Goal: Task Accomplishment & Management: Complete application form

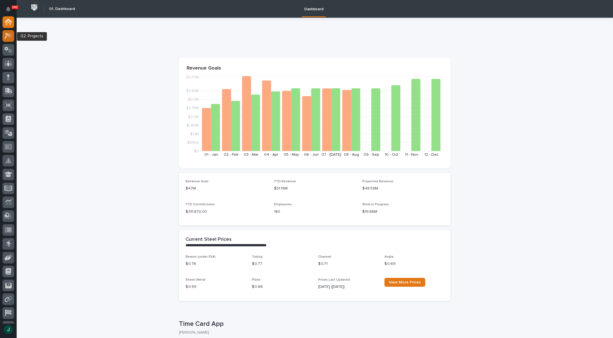
click at [5, 37] on icon at bounding box center [6, 36] width 5 height 6
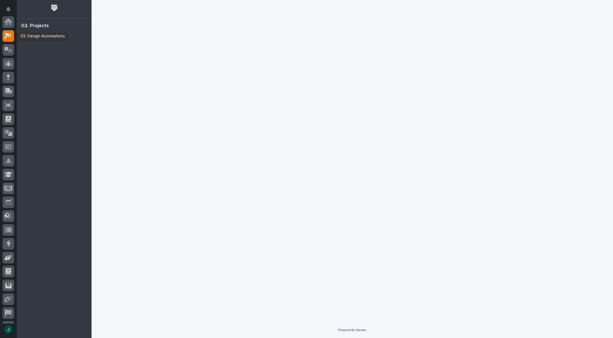
scroll to position [14, 0]
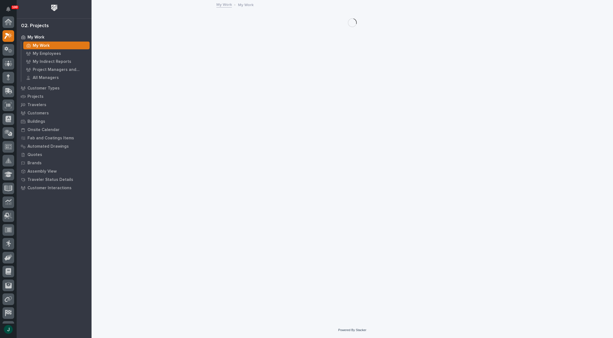
scroll to position [14, 0]
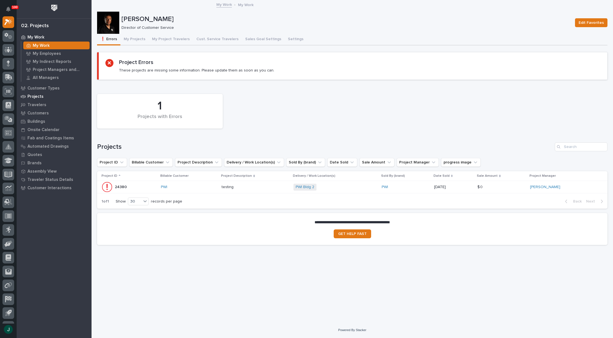
click at [39, 97] on p "Projects" at bounding box center [35, 96] width 16 height 5
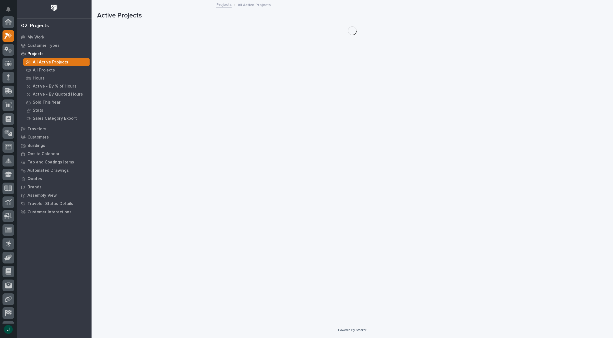
scroll to position [14, 0]
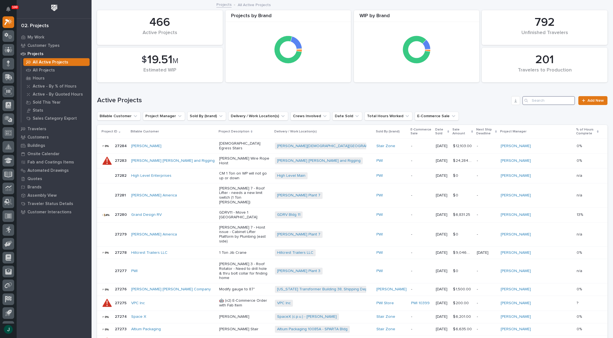
click at [535, 101] on input "Search" at bounding box center [548, 100] width 53 height 9
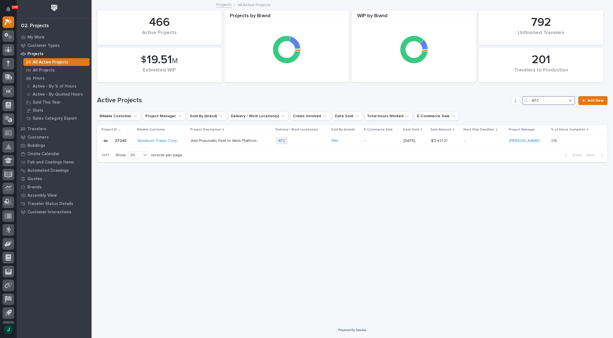
type input "ATC"
click at [244, 143] on p "Add Pneumatic Feet to Work Platform" at bounding box center [231, 141] width 81 height 5
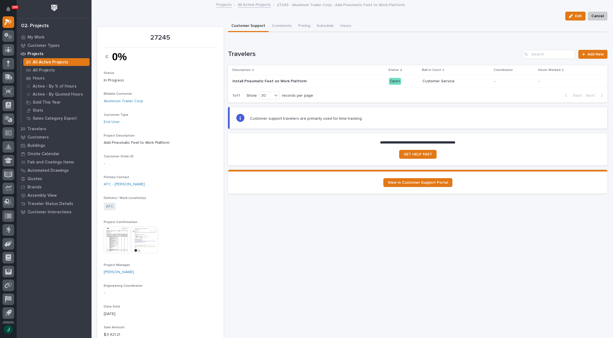
click at [282, 81] on p "Install Pneumatic Feet on Work Platform" at bounding box center [269, 81] width 75 height 6
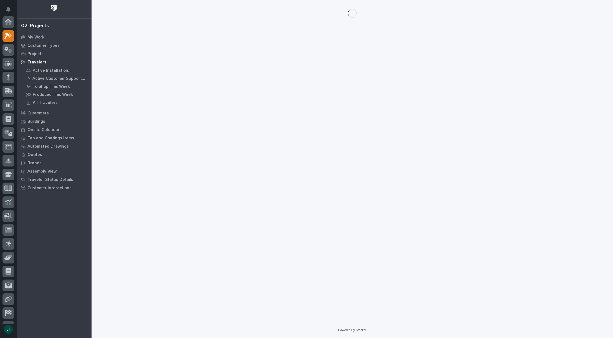
scroll to position [14, 0]
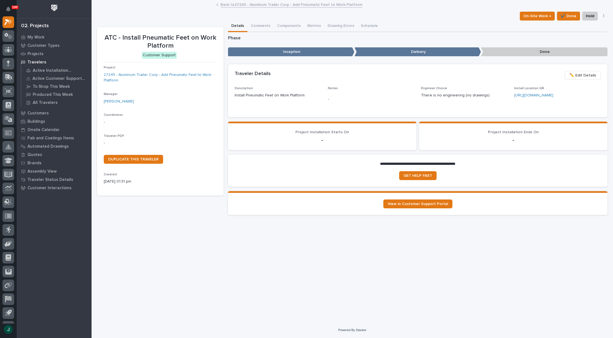
click at [39, 62] on p "Travelers" at bounding box center [36, 62] width 19 height 5
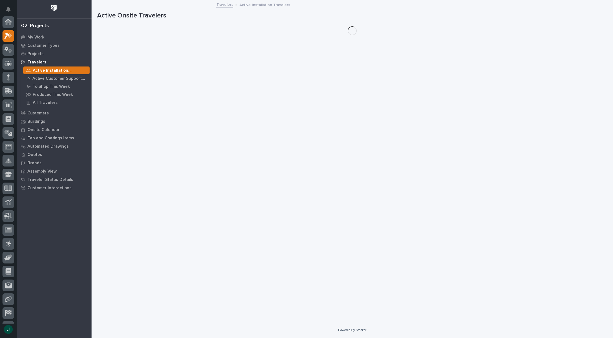
scroll to position [14, 0]
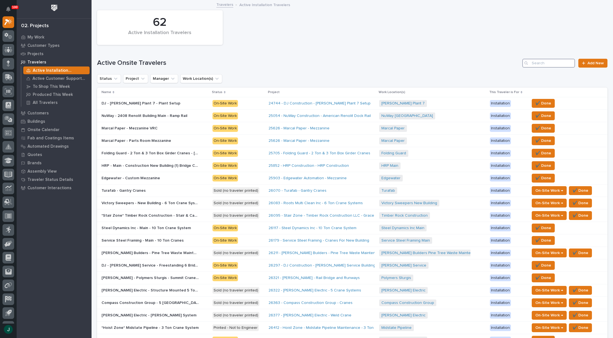
click at [546, 65] on input "Search" at bounding box center [548, 63] width 53 height 9
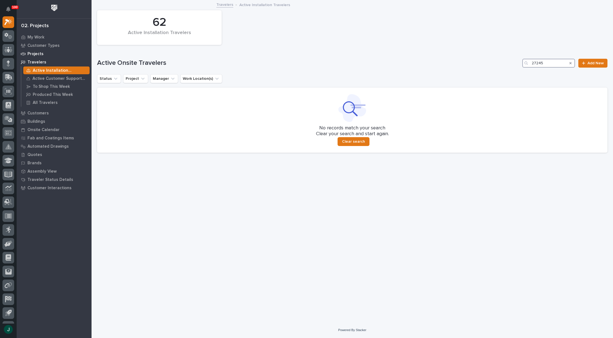
type input "27245"
click at [35, 54] on p "Projects" at bounding box center [35, 54] width 16 height 5
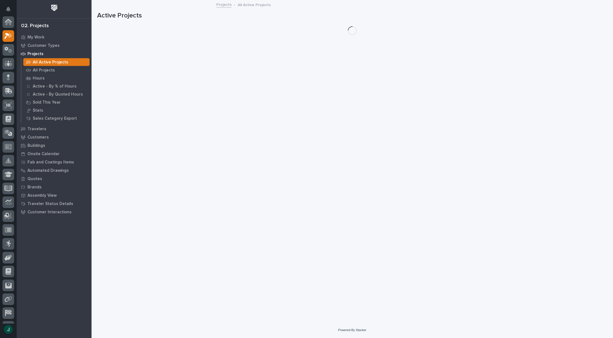
scroll to position [14, 0]
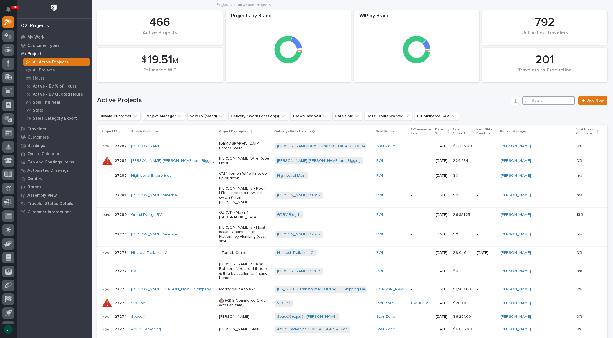
click at [548, 100] on input "Search" at bounding box center [548, 100] width 53 height 9
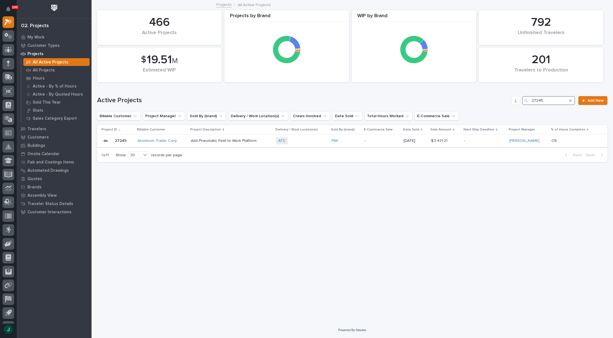
type input "27245"
click at [232, 141] on p "Add Pneumatic Feet to Work Platform" at bounding box center [231, 141] width 81 height 5
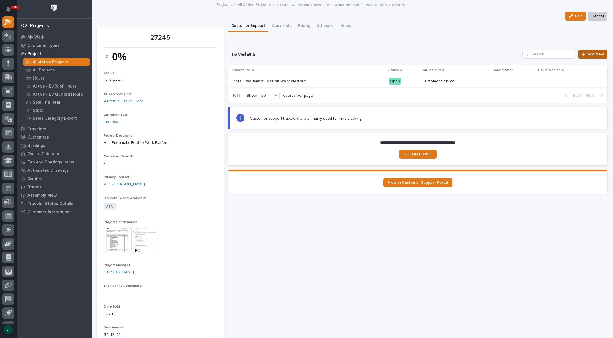
click at [589, 55] on span "Add New" at bounding box center [596, 54] width 16 height 4
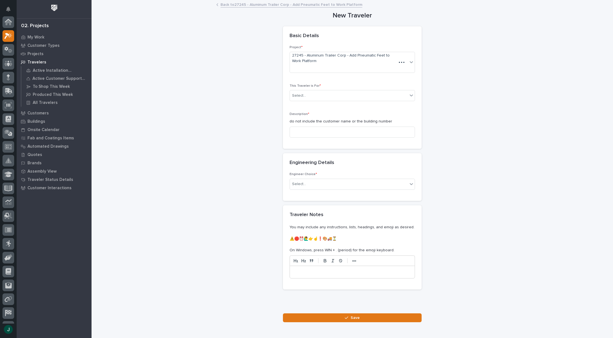
scroll to position [14, 0]
click at [336, 94] on div "Select..." at bounding box center [349, 95] width 118 height 9
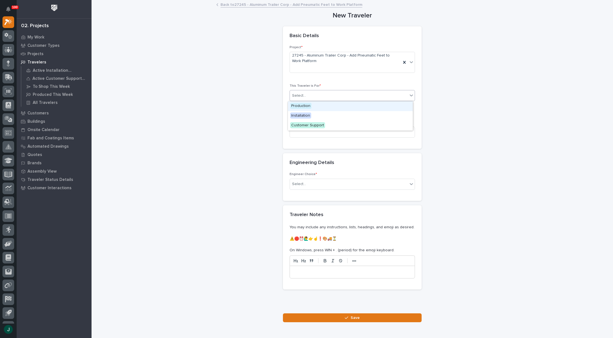
click at [307, 104] on span "Production" at bounding box center [300, 106] width 21 height 6
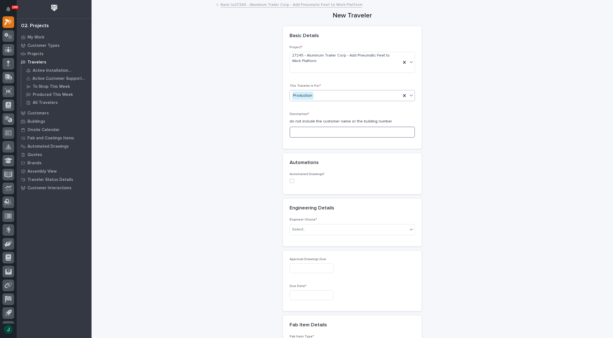
click at [329, 133] on input at bounding box center [352, 132] width 125 height 11
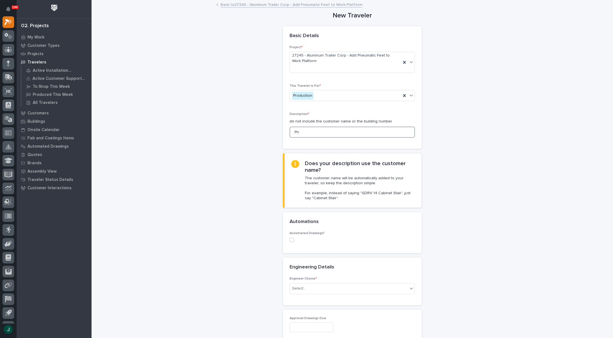
type input "P"
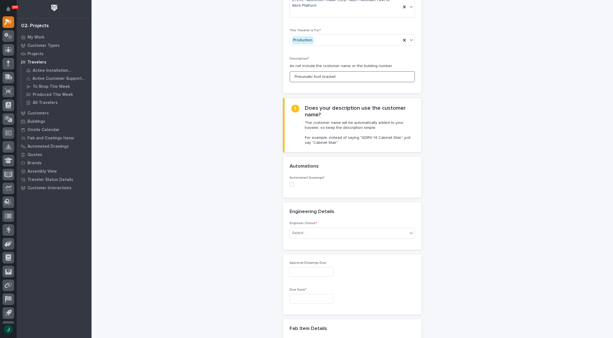
scroll to position [111, 0]
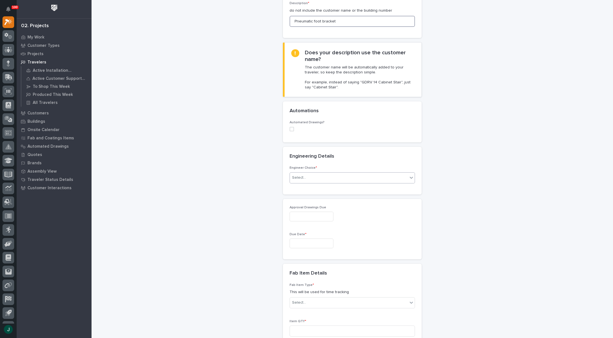
type input "Pneumatic foot bracket"
click at [338, 181] on div "Select..." at bounding box center [349, 177] width 118 height 9
click at [322, 209] on div "I know who will draw this" at bounding box center [350, 208] width 125 height 10
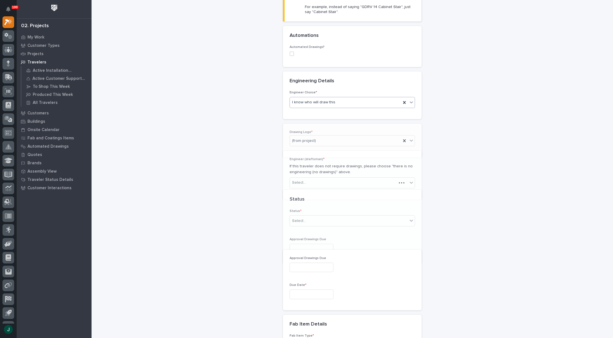
scroll to position [196, 0]
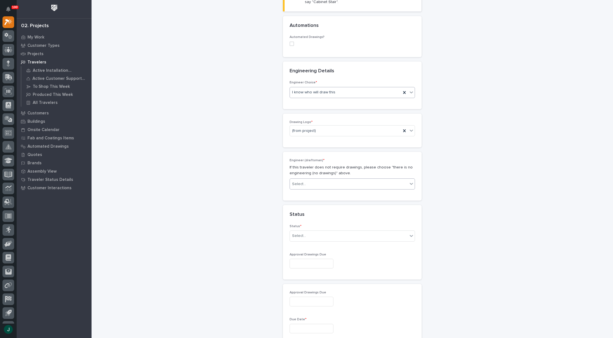
click at [348, 185] on div "Select..." at bounding box center [349, 184] width 118 height 9
type input "****"
click at [307, 194] on div "[PERSON_NAME]" at bounding box center [350, 195] width 125 height 10
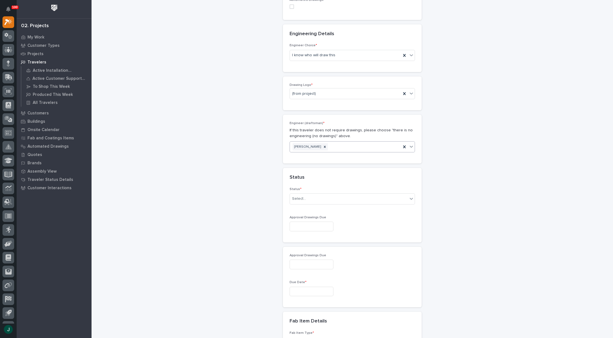
scroll to position [280, 0]
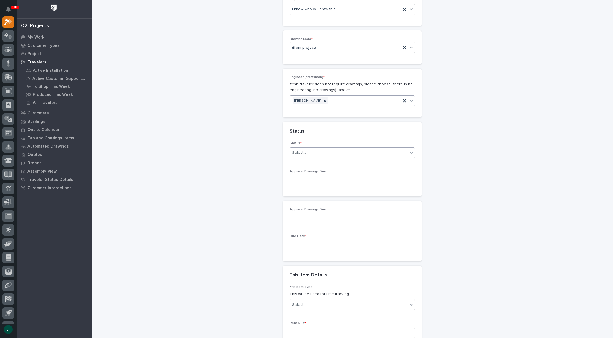
click at [327, 155] on div "Select..." at bounding box center [349, 152] width 118 height 9
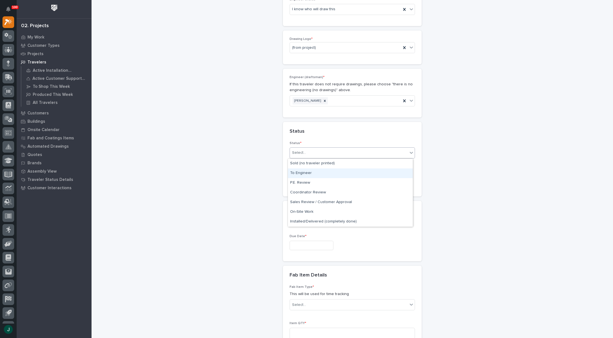
click at [314, 170] on div "To Engineer" at bounding box center [350, 174] width 125 height 10
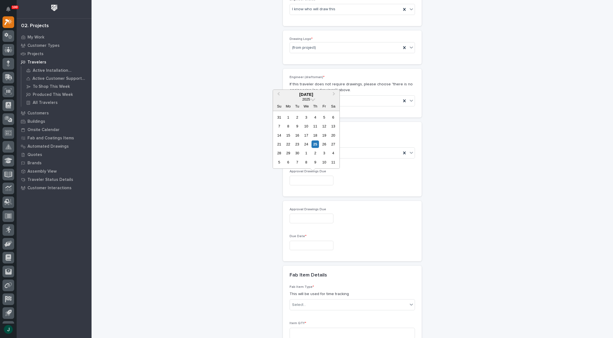
click at [327, 182] on input "text" at bounding box center [312, 181] width 44 height 10
click at [325, 146] on div "26" at bounding box center [323, 144] width 7 height 7
type input "**********"
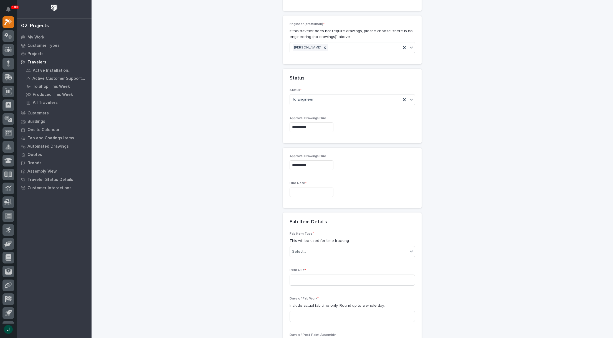
scroll to position [335, 0]
click at [312, 190] on input "text" at bounding box center [312, 191] width 44 height 10
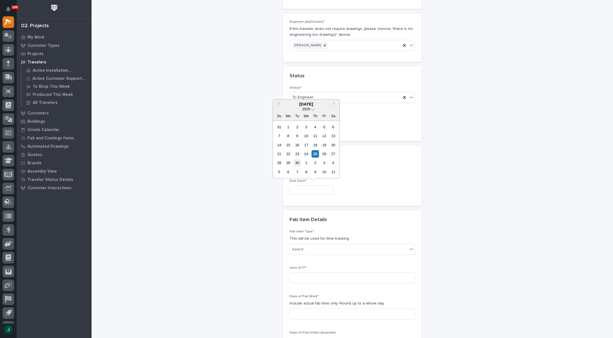
click at [298, 162] on div "30" at bounding box center [296, 162] width 7 height 7
type input "**********"
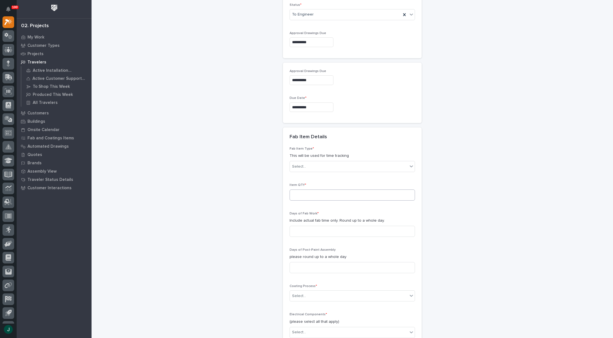
scroll to position [418, 0]
click at [323, 168] on div "Select..." at bounding box center [349, 166] width 118 height 9
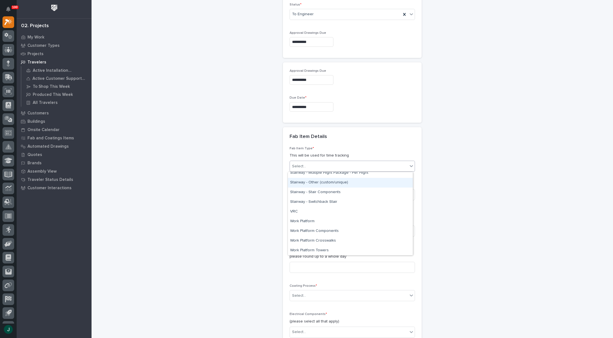
scroll to position [354, 0]
click at [323, 231] on div "Work Platform Components" at bounding box center [350, 231] width 125 height 10
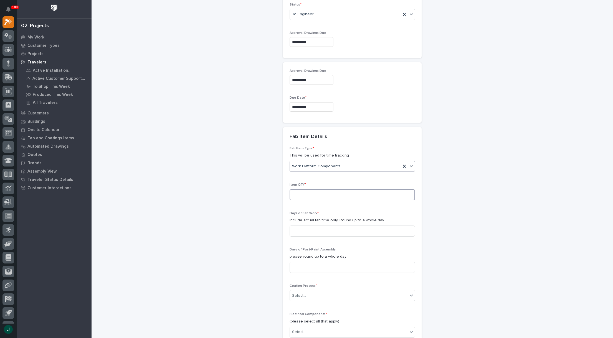
click at [318, 199] on input at bounding box center [352, 194] width 125 height 11
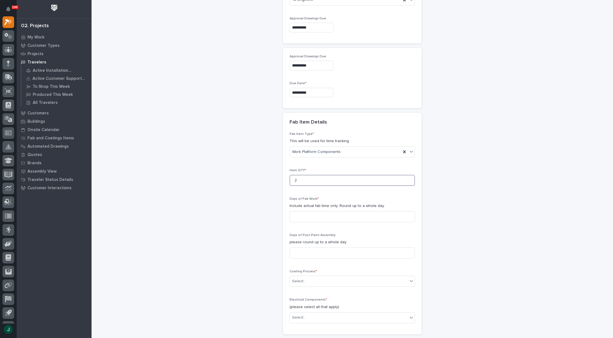
scroll to position [446, 0]
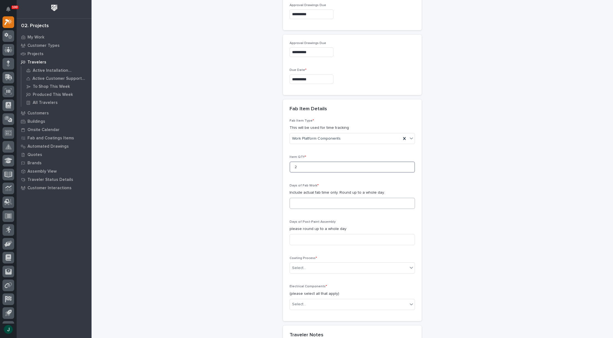
type input "2"
click at [316, 204] on input at bounding box center [352, 203] width 125 height 11
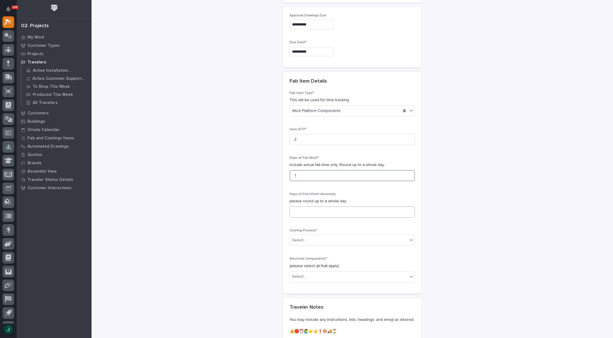
type input "1"
click at [313, 211] on input at bounding box center [352, 212] width 125 height 11
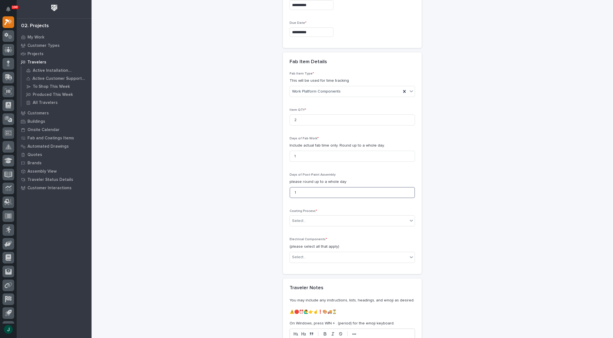
scroll to position [502, 0]
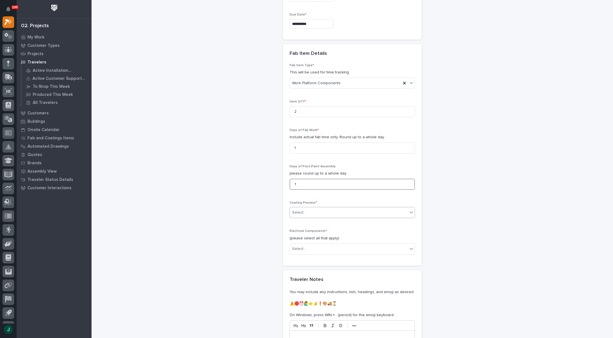
type input "1"
click at [322, 214] on div "Select..." at bounding box center [349, 212] width 118 height 9
click at [309, 232] on div "In-House Paint/Powder" at bounding box center [350, 233] width 125 height 10
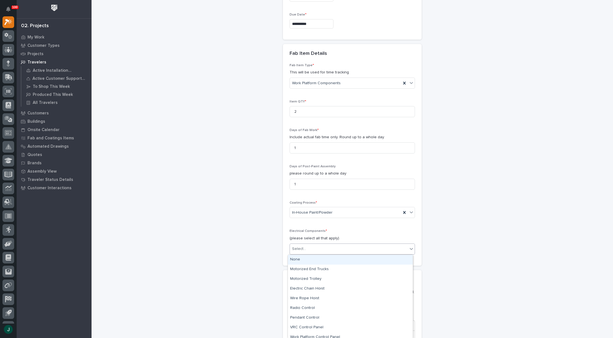
click at [336, 248] on div "Select..." at bounding box center [349, 249] width 118 height 9
click at [298, 260] on div "None" at bounding box center [350, 260] width 125 height 10
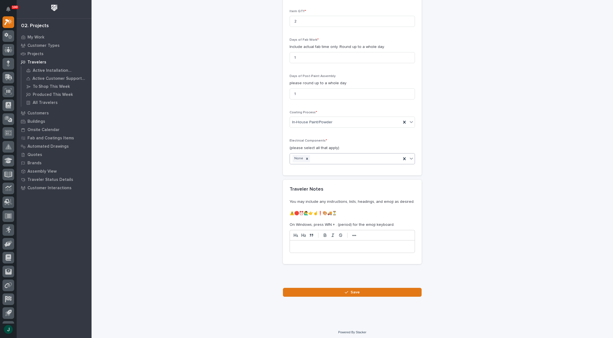
scroll to position [594, 0]
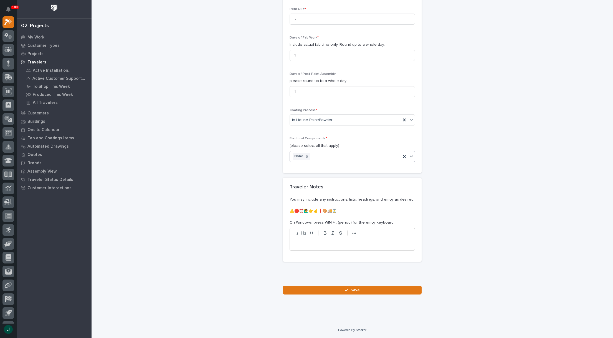
click at [320, 243] on p at bounding box center [352, 245] width 117 height 6
click at [313, 289] on button "Save" at bounding box center [352, 290] width 139 height 9
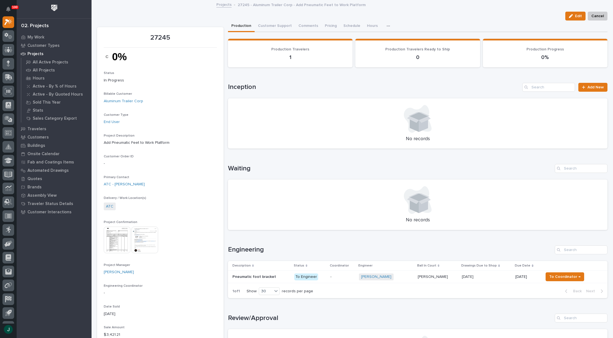
click at [418, 278] on p "[PERSON_NAME]" at bounding box center [433, 277] width 31 height 6
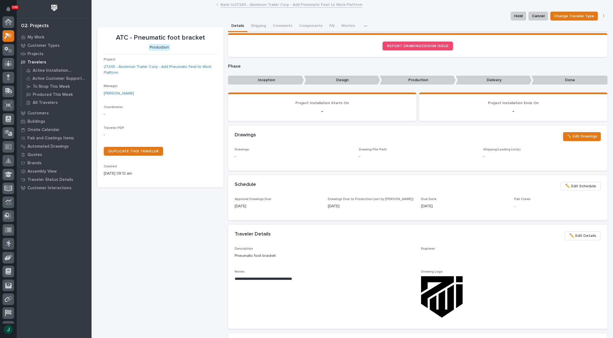
scroll to position [14, 0]
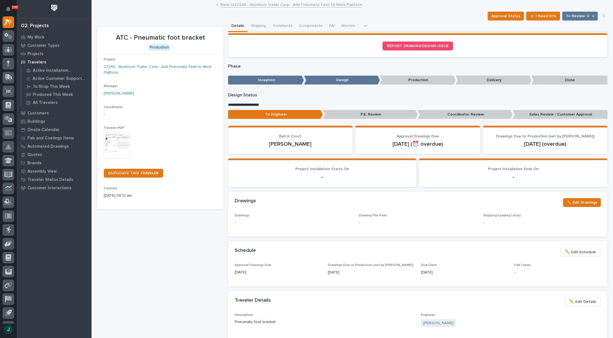
click at [114, 148] on img at bounding box center [117, 145] width 27 height 27
